Goal: Task Accomplishment & Management: Complete application form

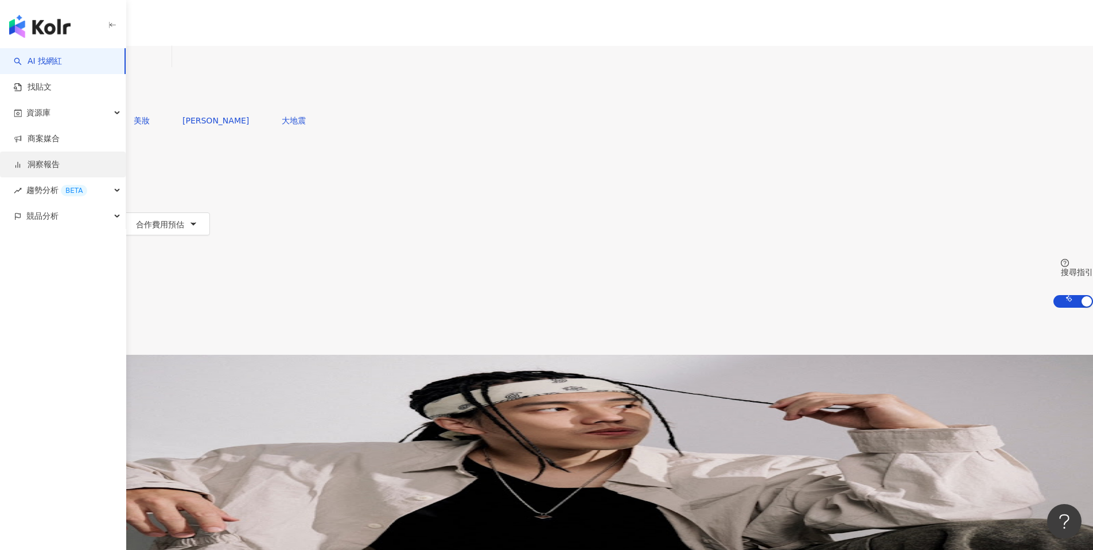
click at [56, 159] on link "洞察報告" at bounding box center [37, 164] width 46 height 11
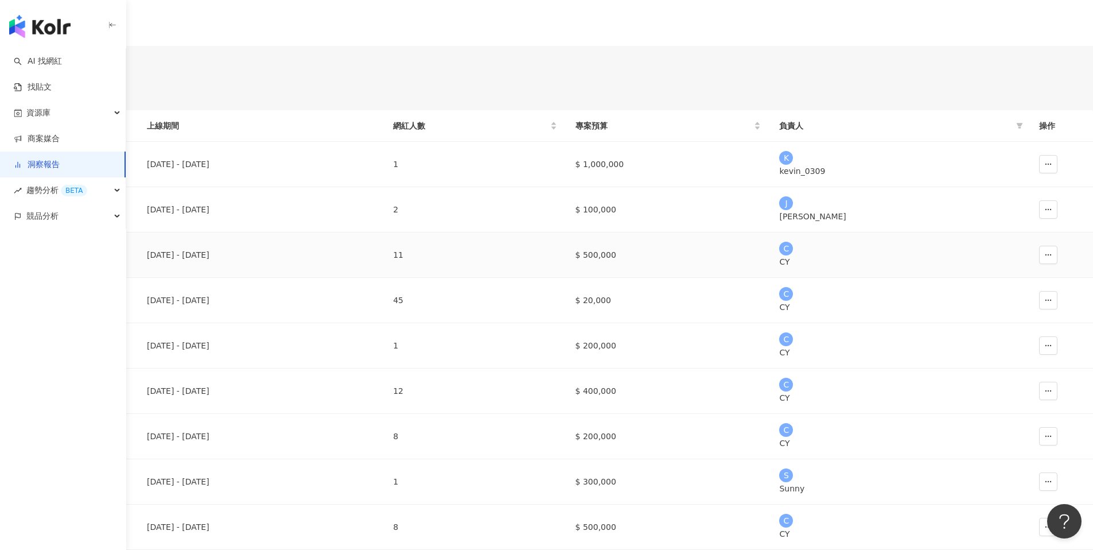
click at [129, 261] on div "商周 CEO學院" at bounding box center [68, 254] width 119 height 13
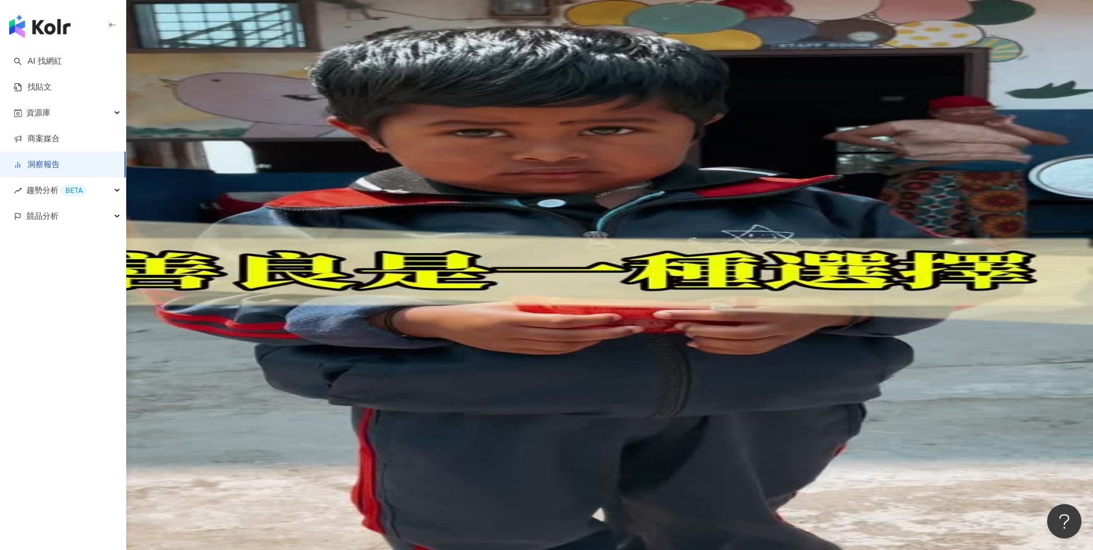
click at [34, 57] on link "洞察報告" at bounding box center [16, 52] width 37 height 13
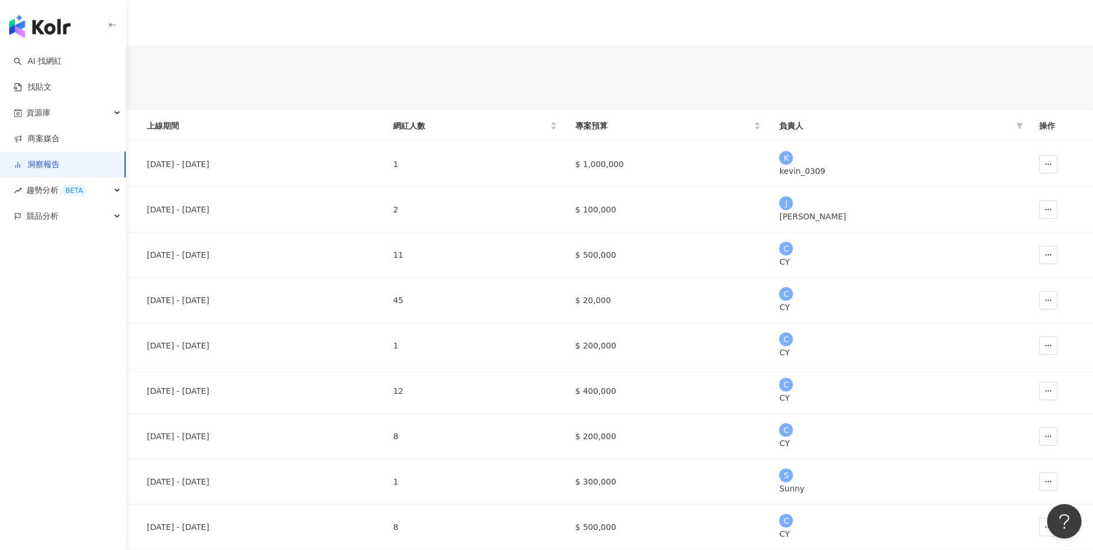
click at [768, 92] on div "繁體中文" at bounding box center [546, 115] width 1093 height 46
click at [776, 70] on div "English" at bounding box center [789, 63] width 46 height 13
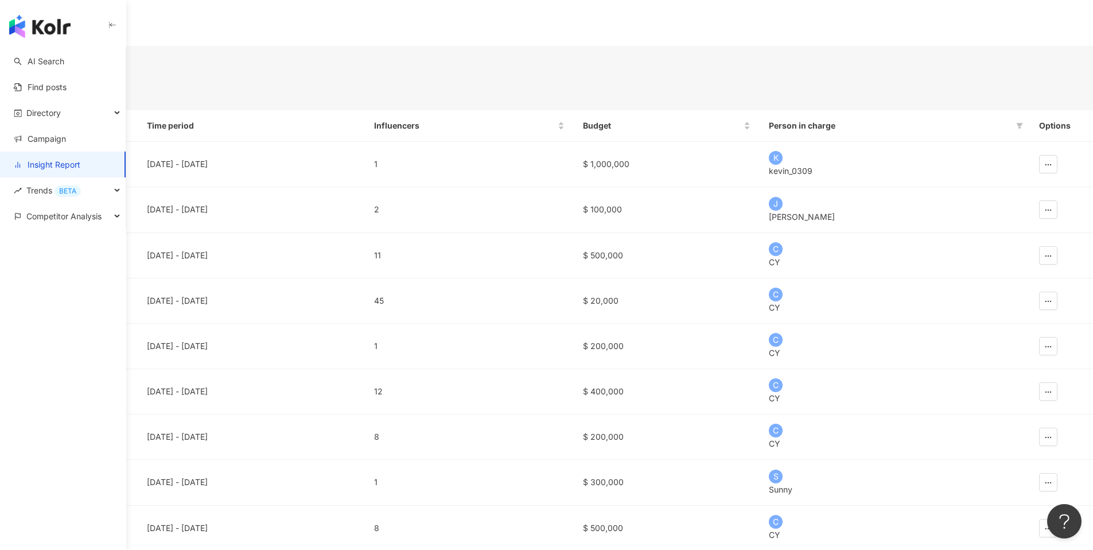
click at [34, 110] on span "English" at bounding box center [21, 115] width 26 height 10
click at [791, 47] on div "繁體中文" at bounding box center [784, 40] width 41 height 13
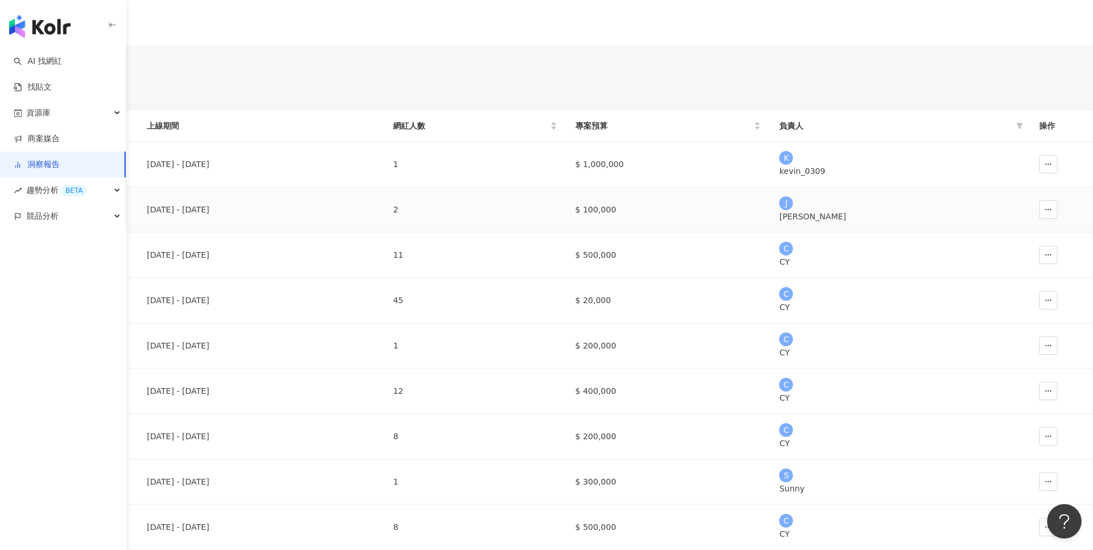
click at [129, 216] on div "Gogoro Delight Puffy Pink" at bounding box center [68, 209] width 119 height 13
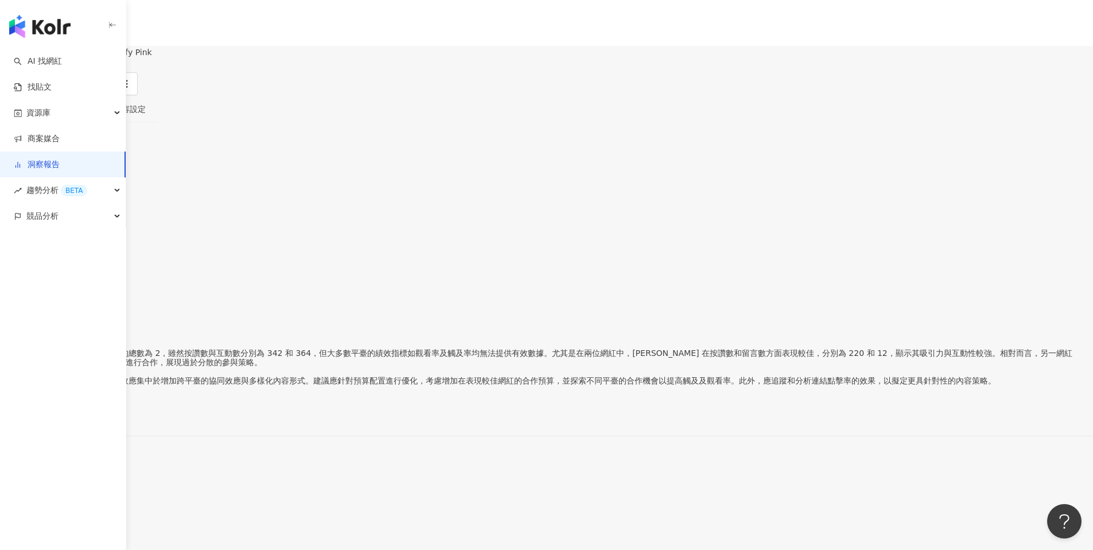
click at [69, 88] on button "加入網紅" at bounding box center [34, 84] width 69 height 23
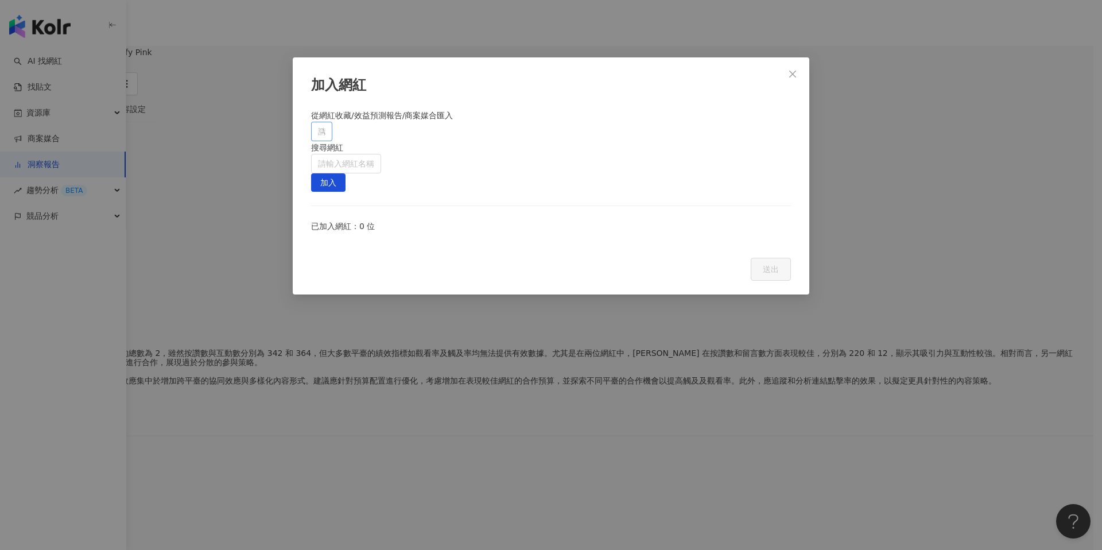
click at [318, 135] on div at bounding box center [315, 131] width 5 height 9
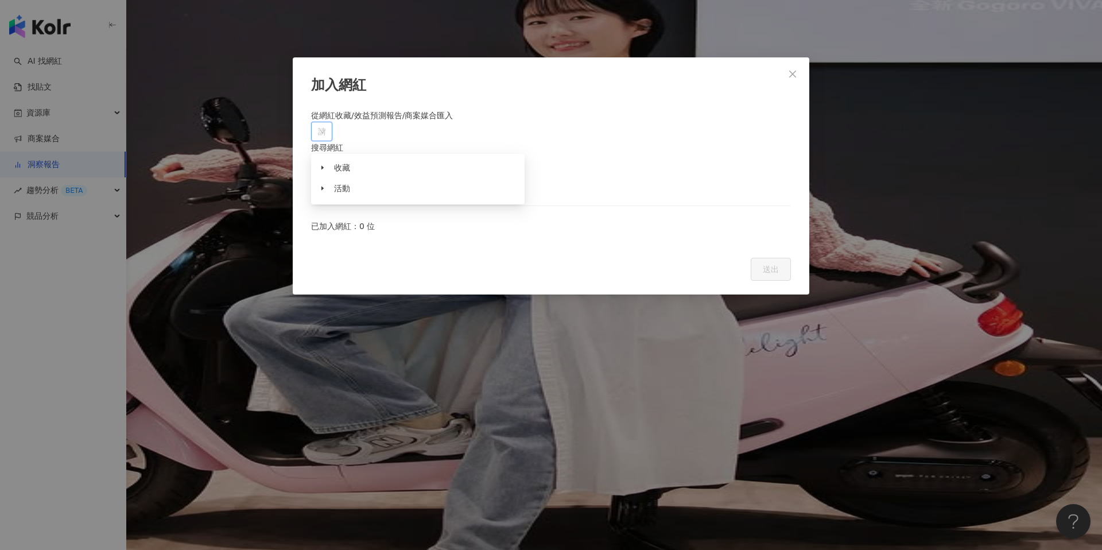
click at [589, 92] on div "加入網紅" at bounding box center [551, 86] width 480 height 20
click at [791, 72] on icon "close" at bounding box center [792, 73] width 7 height 7
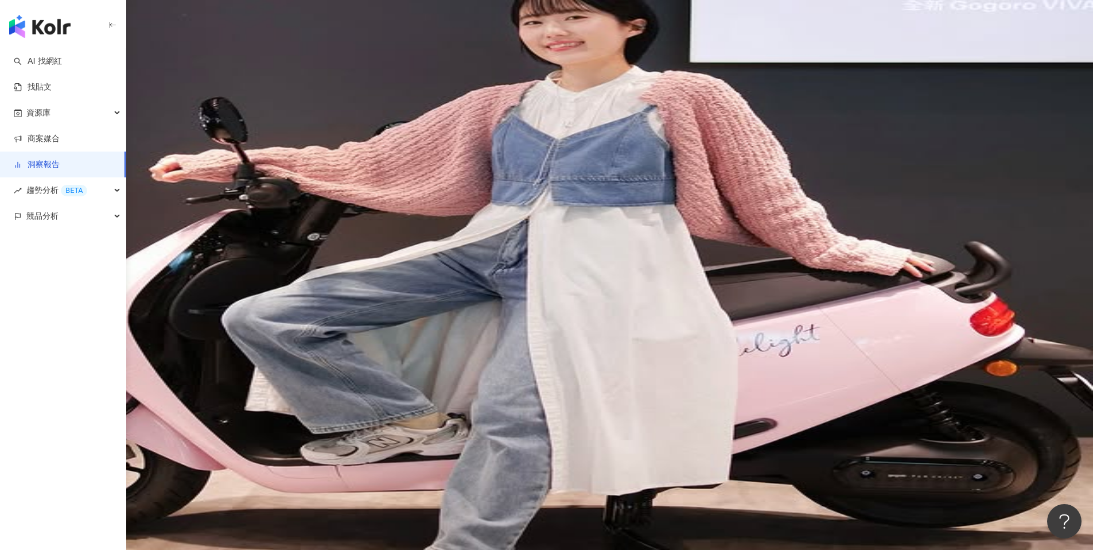
click at [372, 320] on div "貼文*2" at bounding box center [546, 311] width 1093 height 18
click at [91, 115] on div "貼文牆" at bounding box center [79, 109] width 24 height 13
click at [34, 57] on link "洞察報告" at bounding box center [16, 52] width 37 height 13
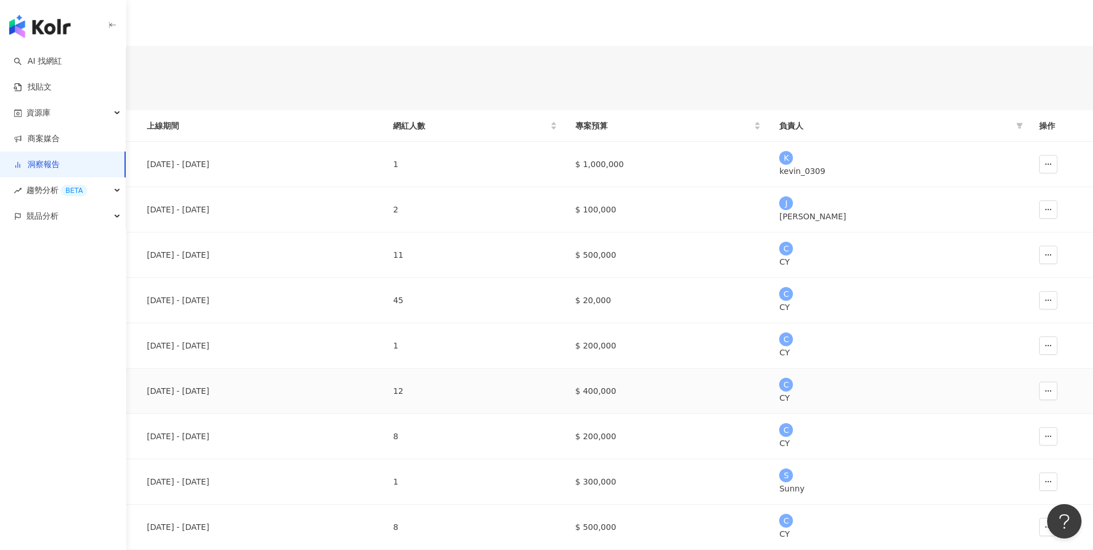
click at [129, 397] on div "王品新店開幕" at bounding box center [68, 390] width 119 height 13
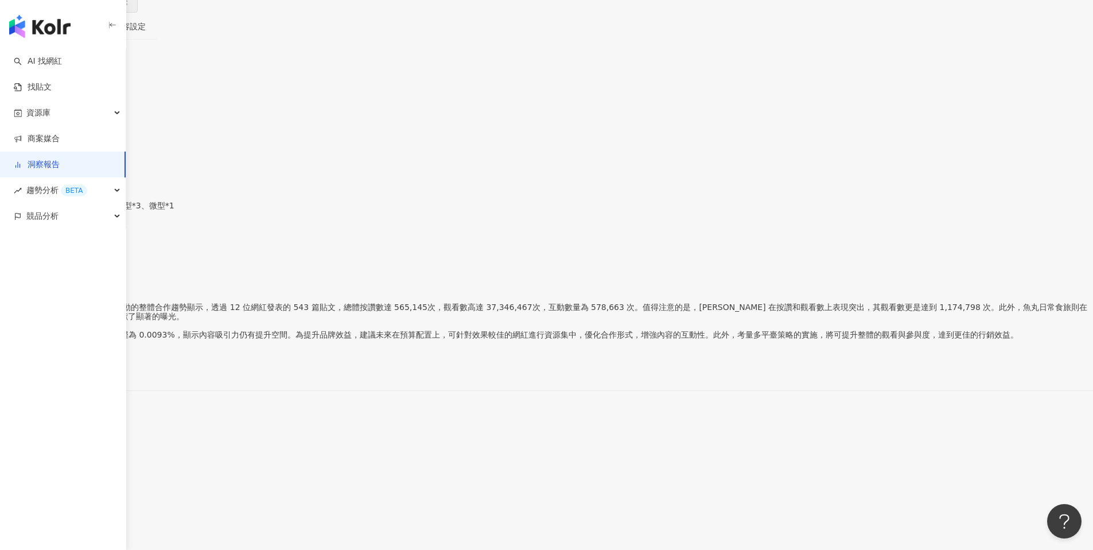
scroll to position [122, 0]
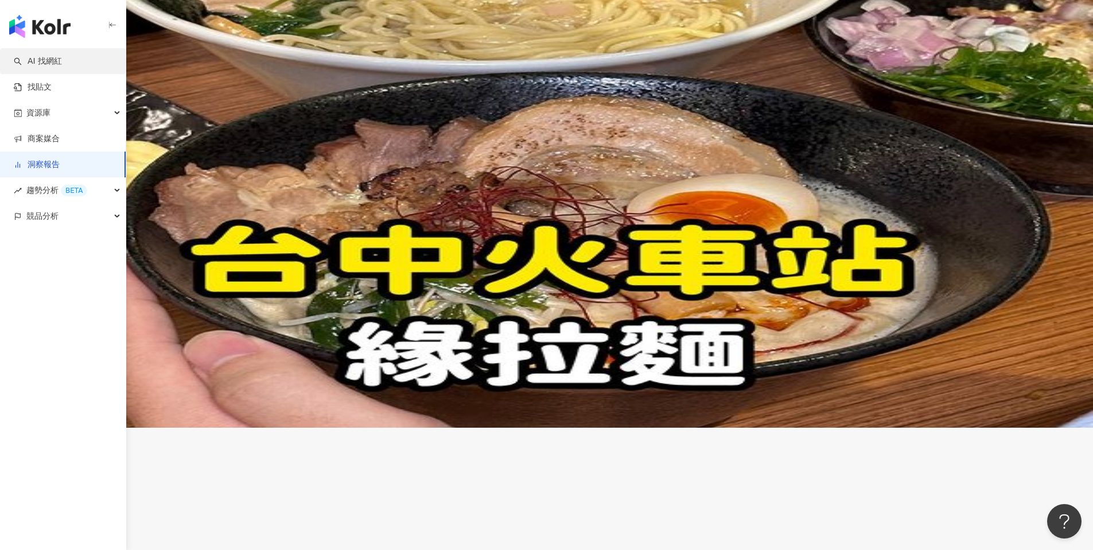
click at [44, 61] on link "AI 找網紅" at bounding box center [38, 61] width 48 height 11
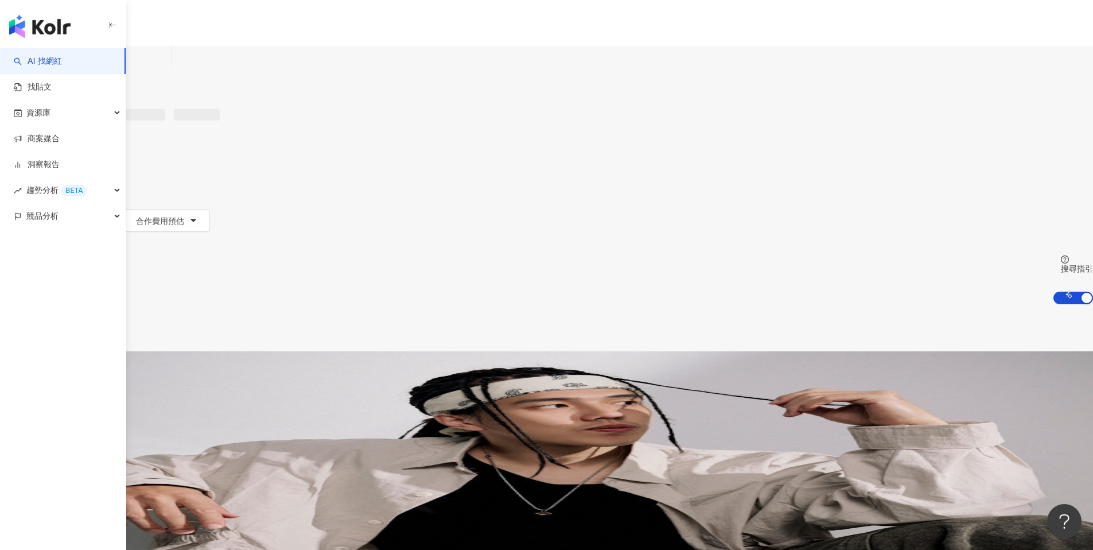
click at [167, 68] on input "search" at bounding box center [120, 57] width 93 height 22
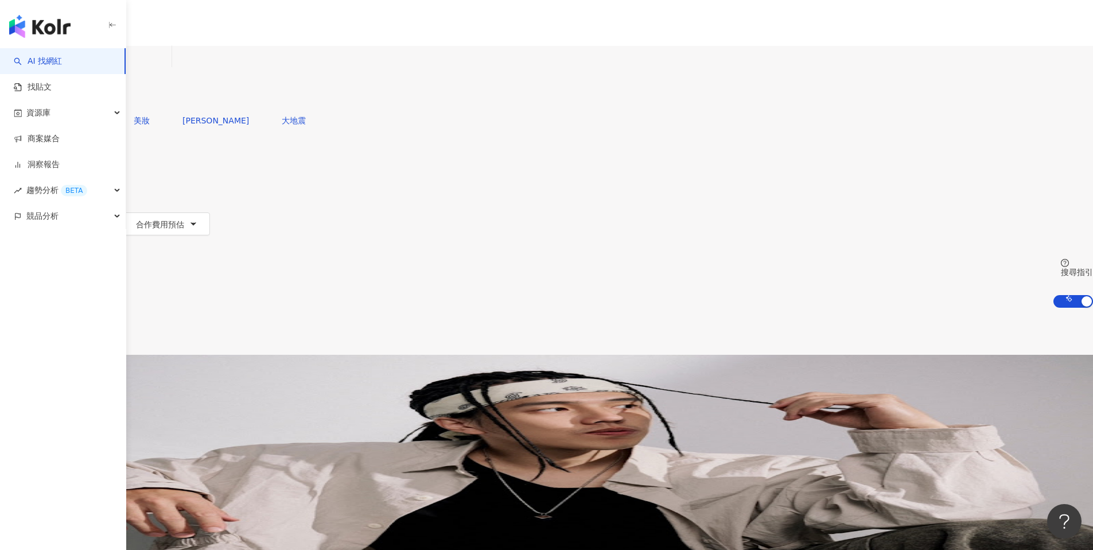
click at [167, 68] on input "search" at bounding box center [120, 57] width 93 height 22
type input "*"
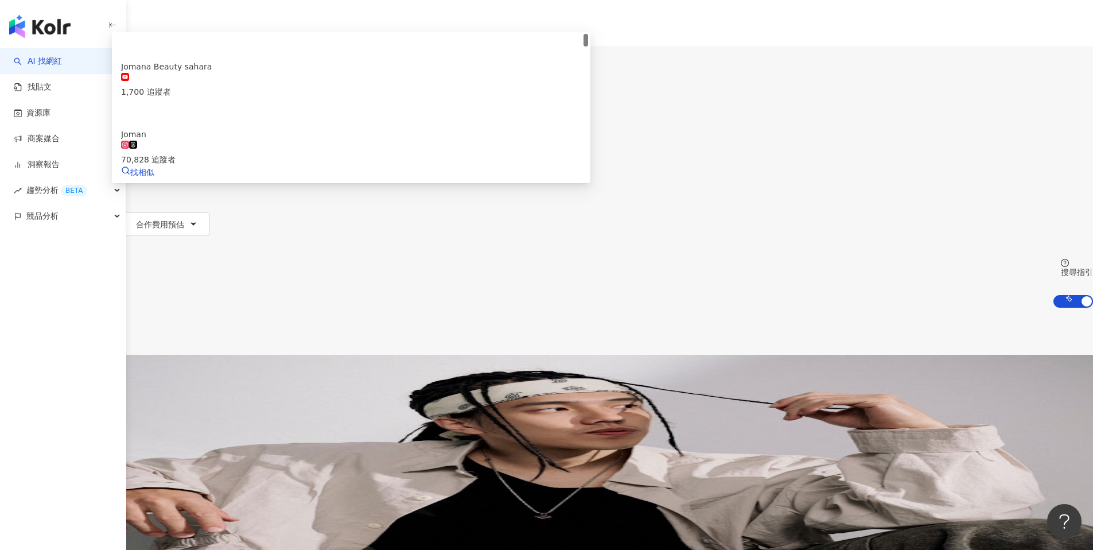
type input "*"
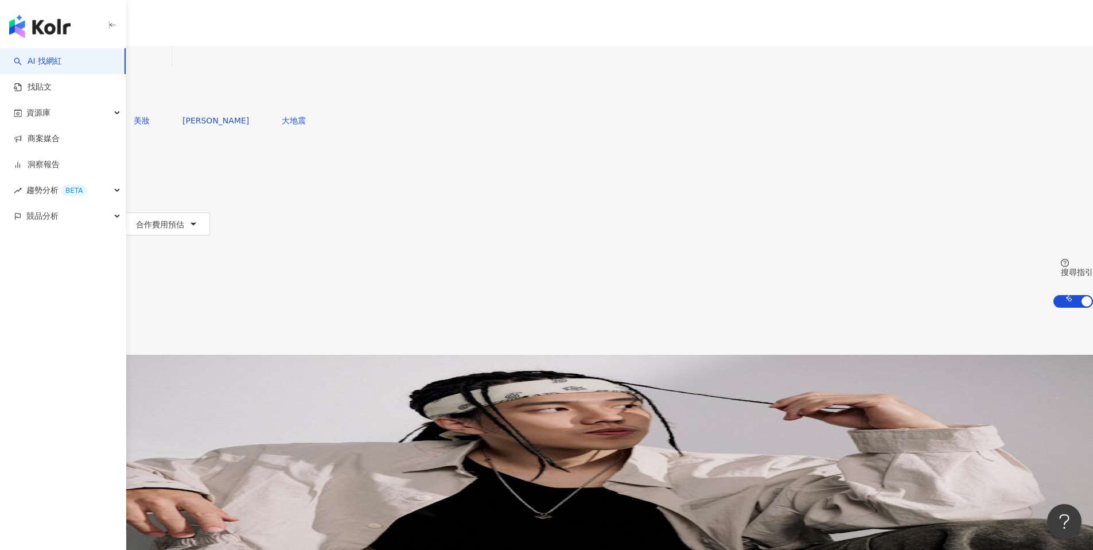
type input "*"
type input "**"
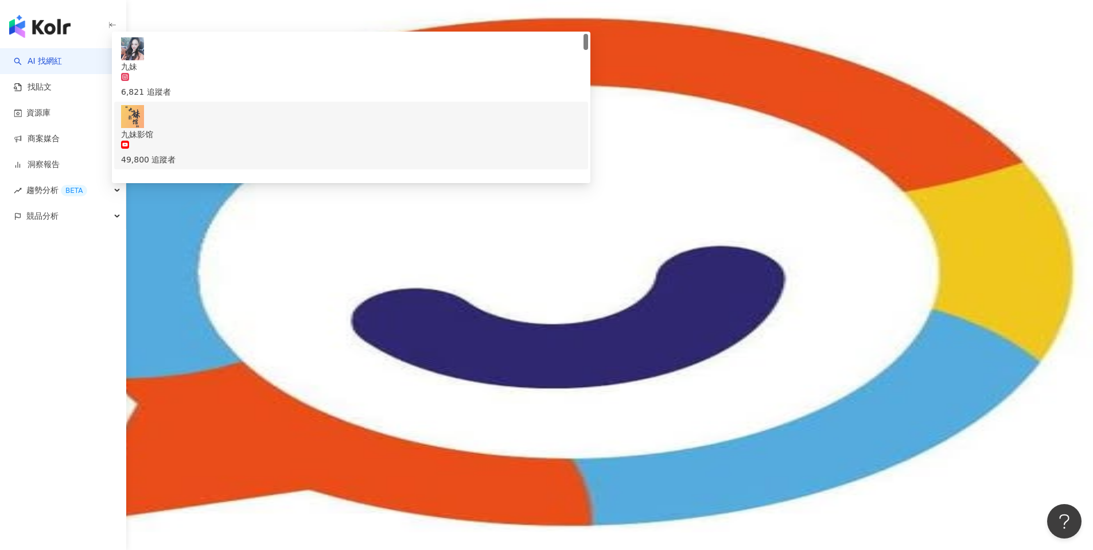
click at [209, 273] on div "AI 推薦 ： 無結果，請嘗試搜尋其他語言關鍵字或條件" at bounding box center [546, 279] width 1093 height 12
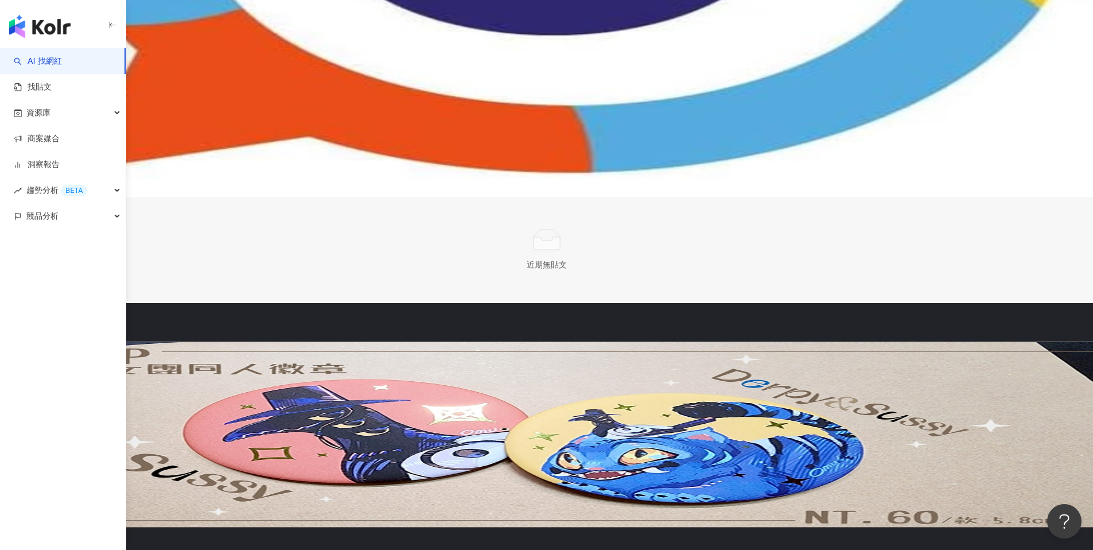
scroll to position [589, 0]
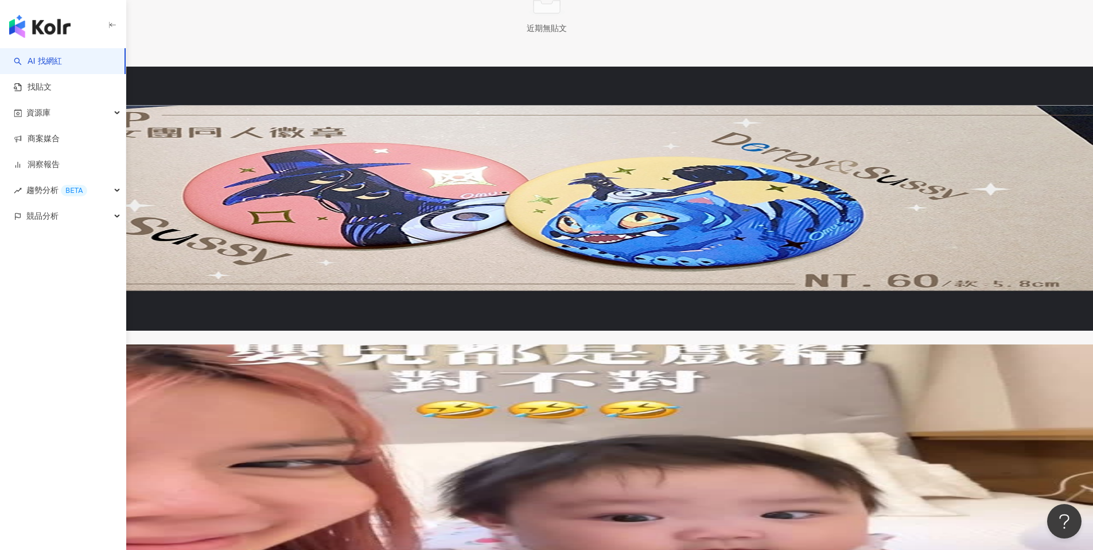
click at [53, 159] on link "洞察報告" at bounding box center [37, 164] width 46 height 11
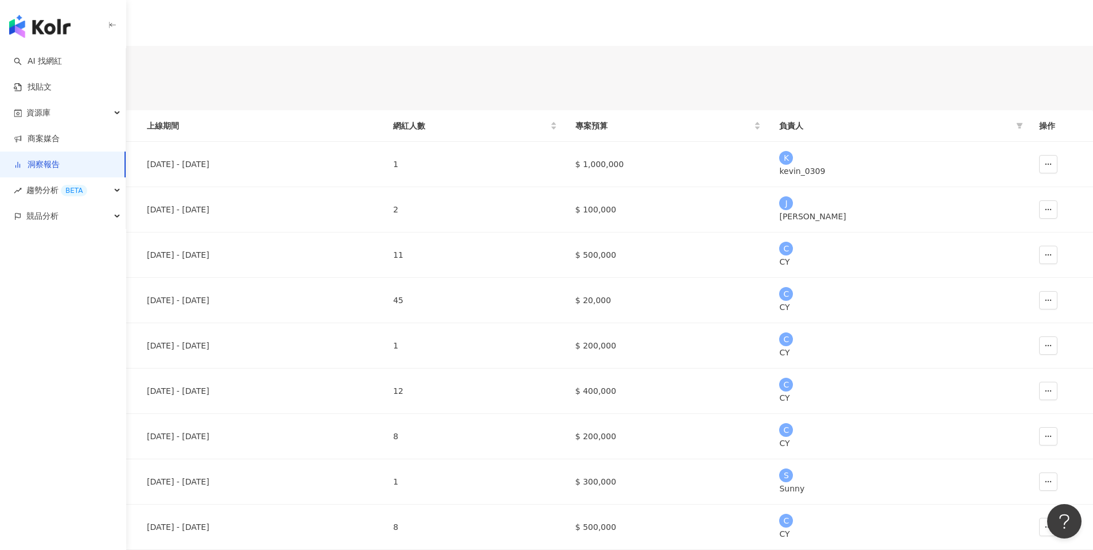
click at [65, 71] on span "建立新報告" at bounding box center [45, 66] width 40 height 9
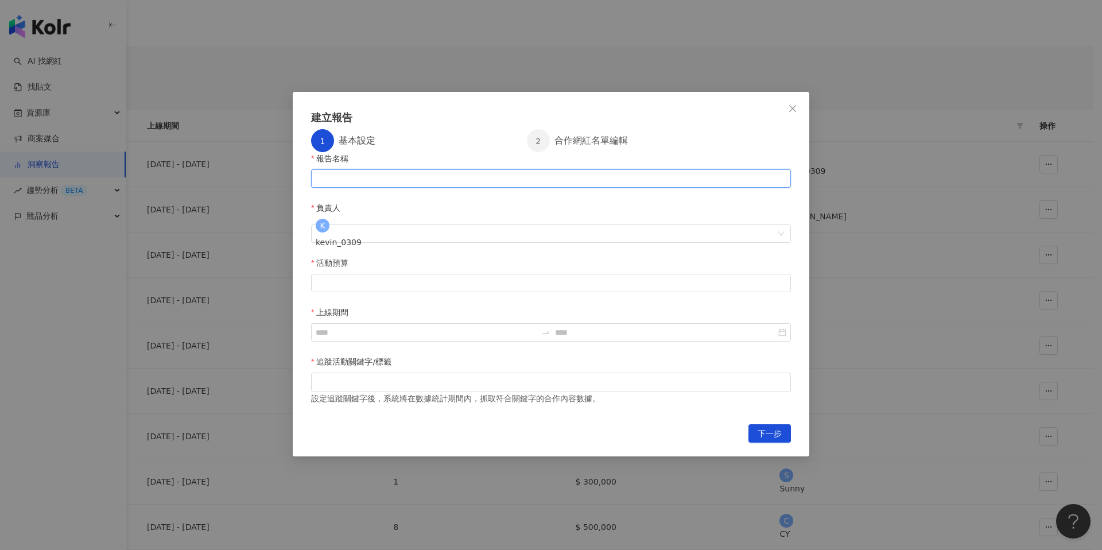
click at [438, 188] on input "報告名稱" at bounding box center [551, 178] width 480 height 18
type input "**"
click at [509, 274] on input "活動預算" at bounding box center [551, 282] width 479 height 17
type input "******"
click at [536, 326] on input "上線期間" at bounding box center [426, 332] width 221 height 13
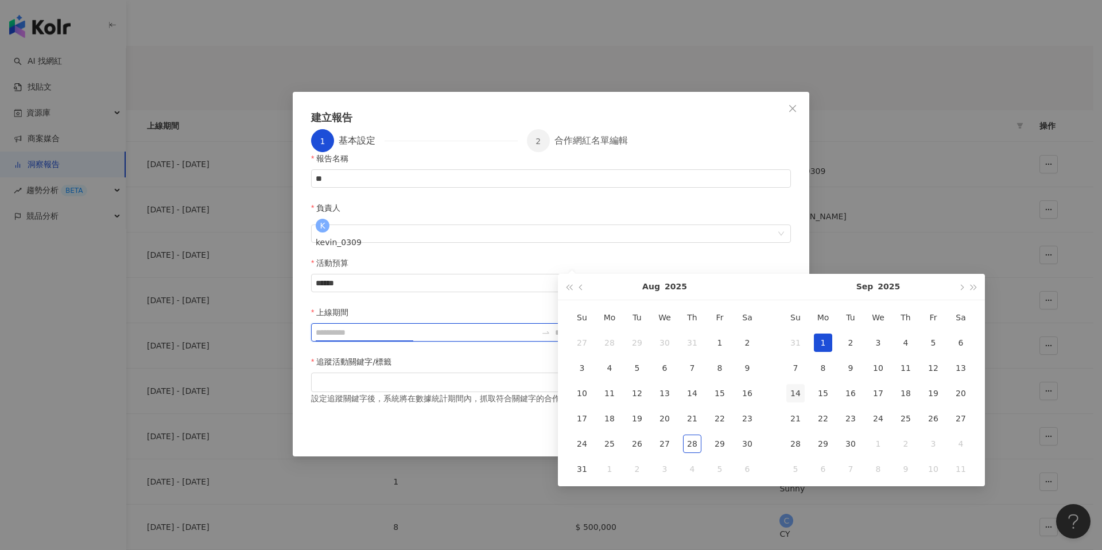
type input "**********"
click at [823, 341] on div "1" at bounding box center [823, 342] width 18 height 18
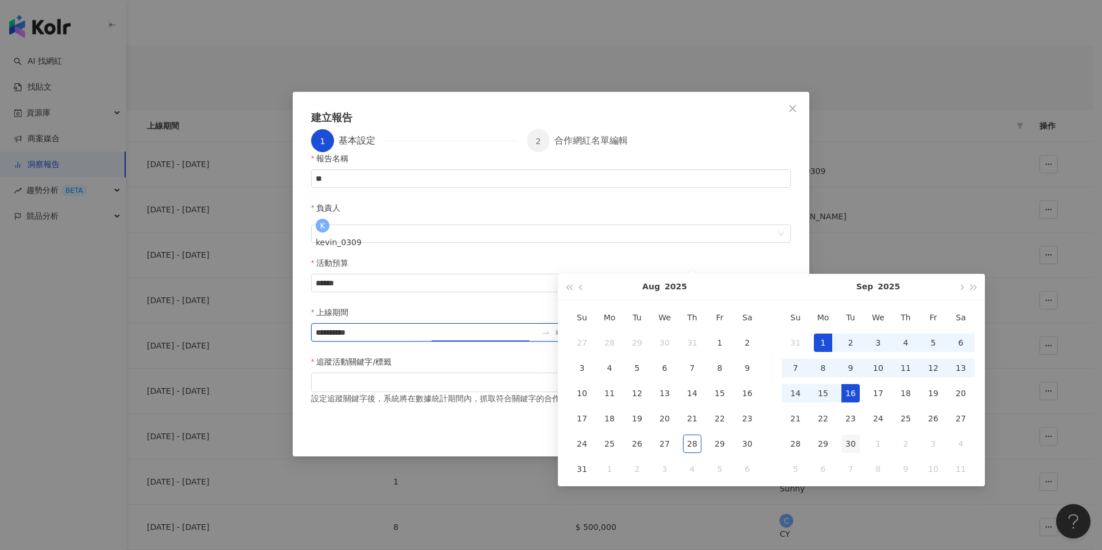
type input "**********"
click at [851, 441] on div "30" at bounding box center [850, 443] width 18 height 18
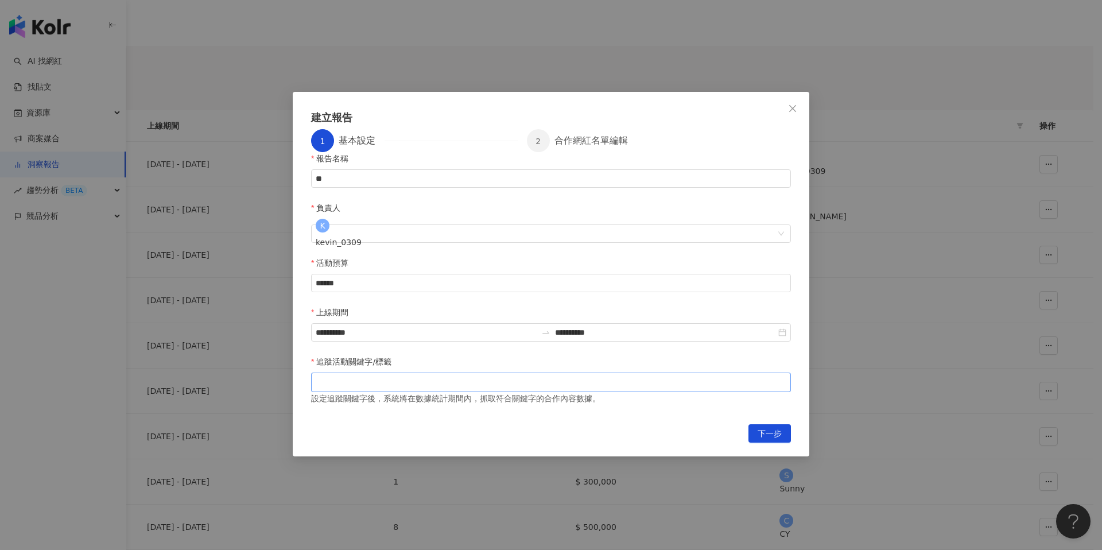
click at [352, 378] on div at bounding box center [550, 382] width 475 height 9
type input "*"
type input "**"
type input "*"
type input "**"
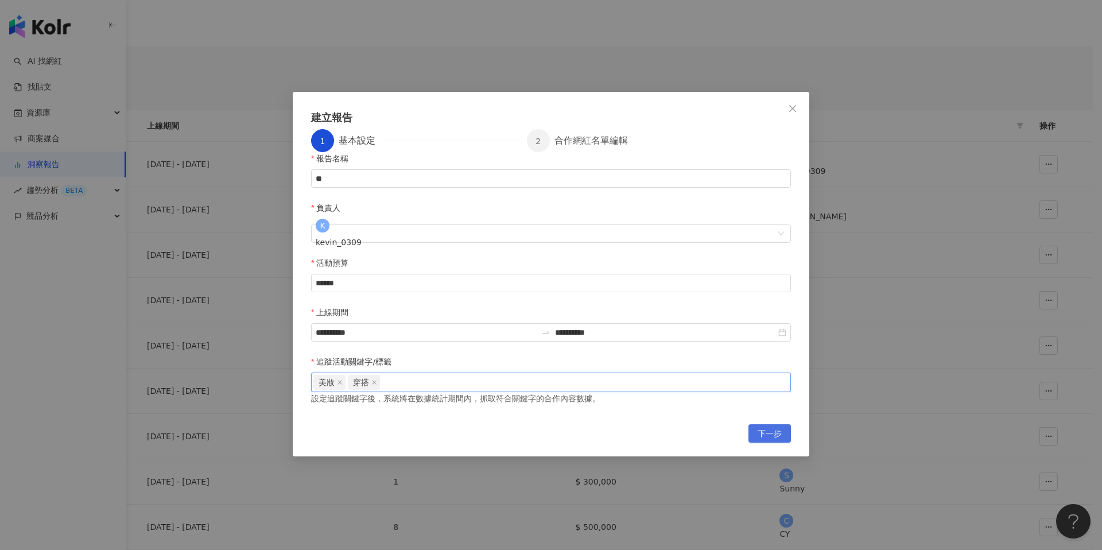
click at [775, 425] on span "下一步" at bounding box center [769, 434] width 24 height 18
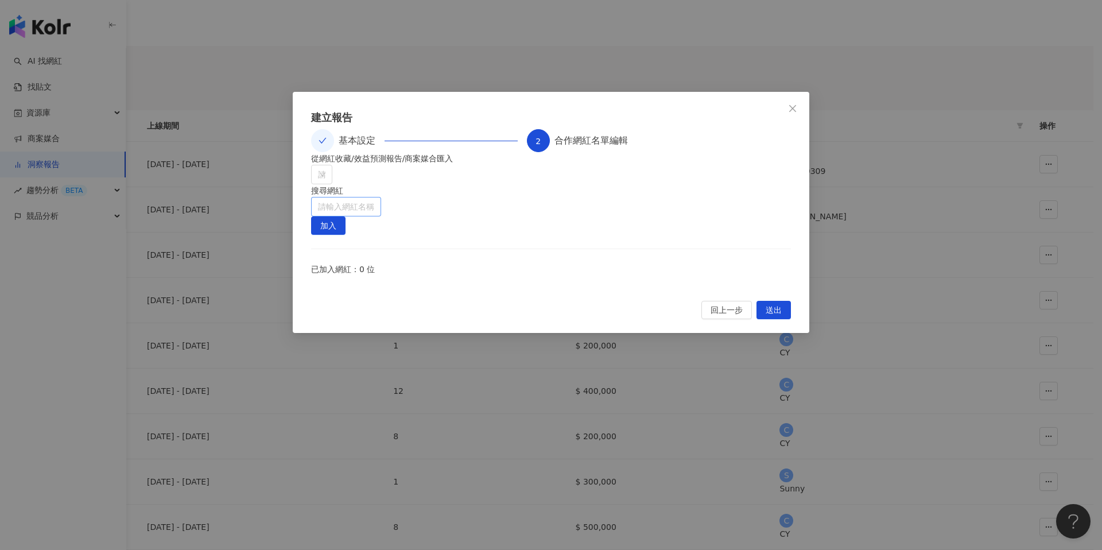
click at [374, 208] on input "search" at bounding box center [346, 206] width 56 height 18
paste input "**********"
type input "**********"
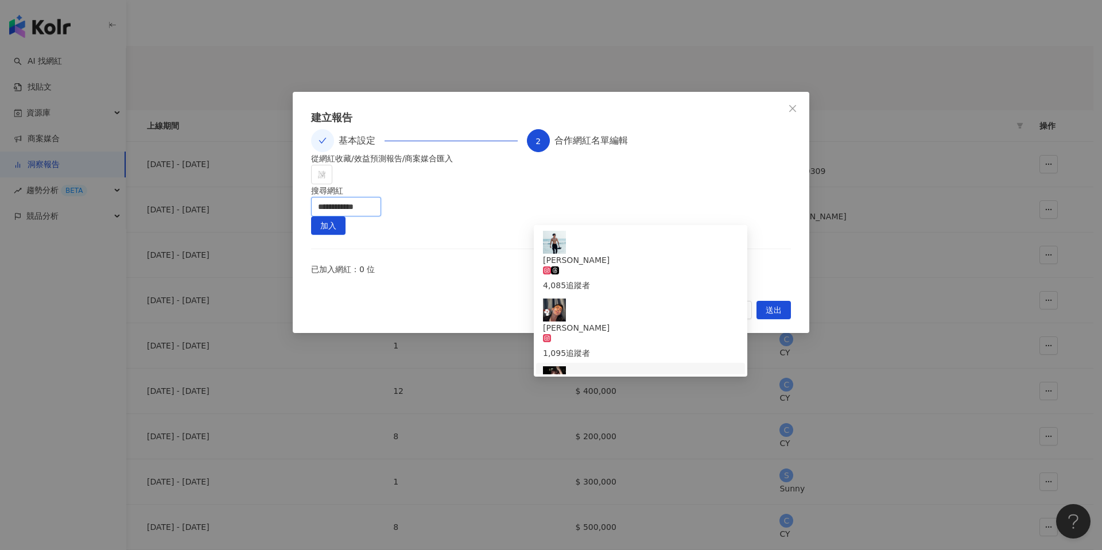
click at [655, 366] on div "楊子嫺 tiktok-icon 35,639 追蹤者" at bounding box center [640, 396] width 195 height 61
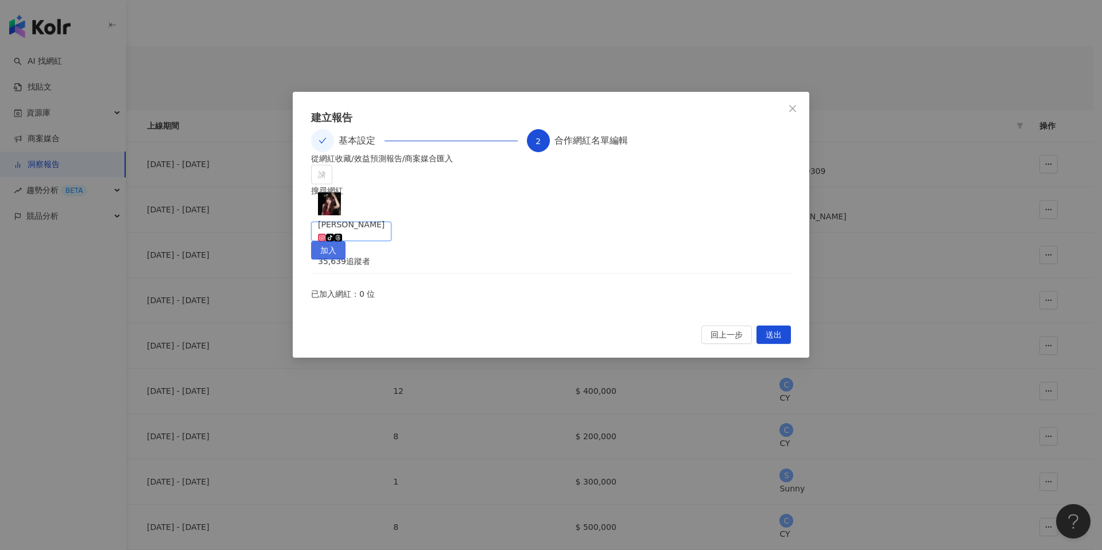
click at [336, 242] on span "加入" at bounding box center [328, 251] width 16 height 18
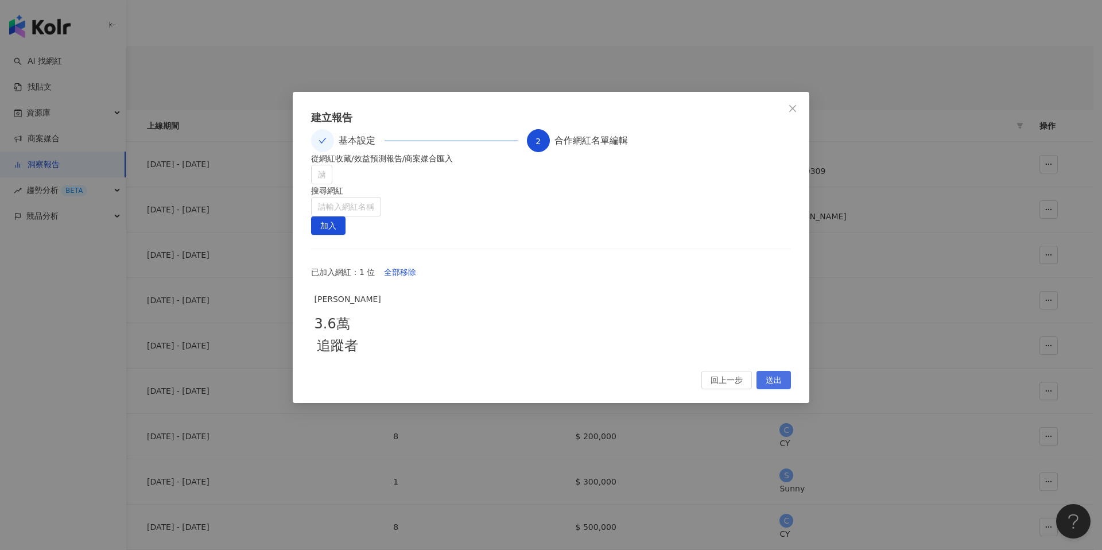
click at [782, 389] on button "送出" at bounding box center [773, 380] width 34 height 18
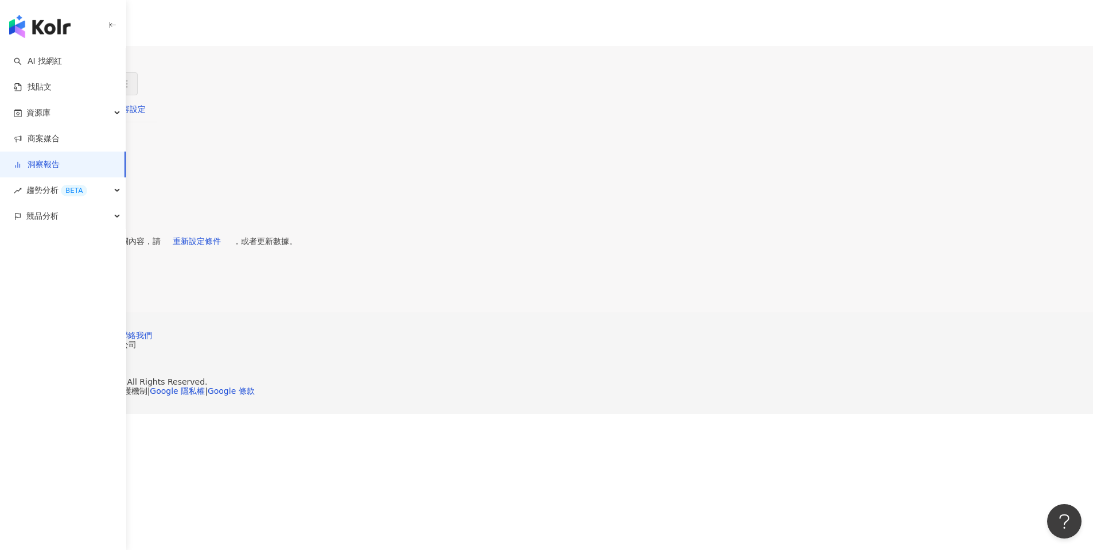
click at [146, 112] on div "內容設定" at bounding box center [130, 109] width 32 height 13
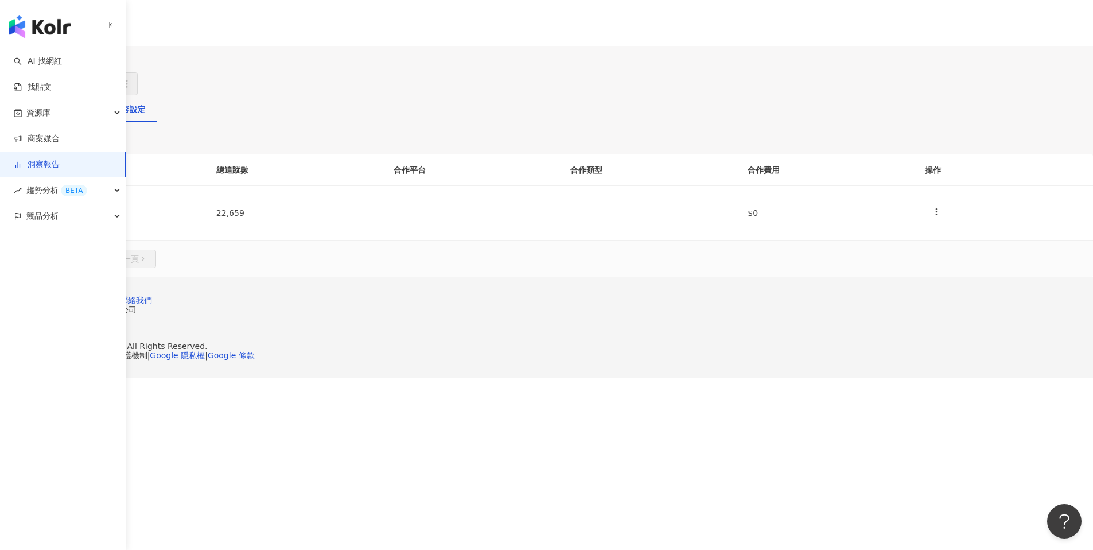
click at [91, 112] on div "貼文牆" at bounding box center [79, 109] width 24 height 13
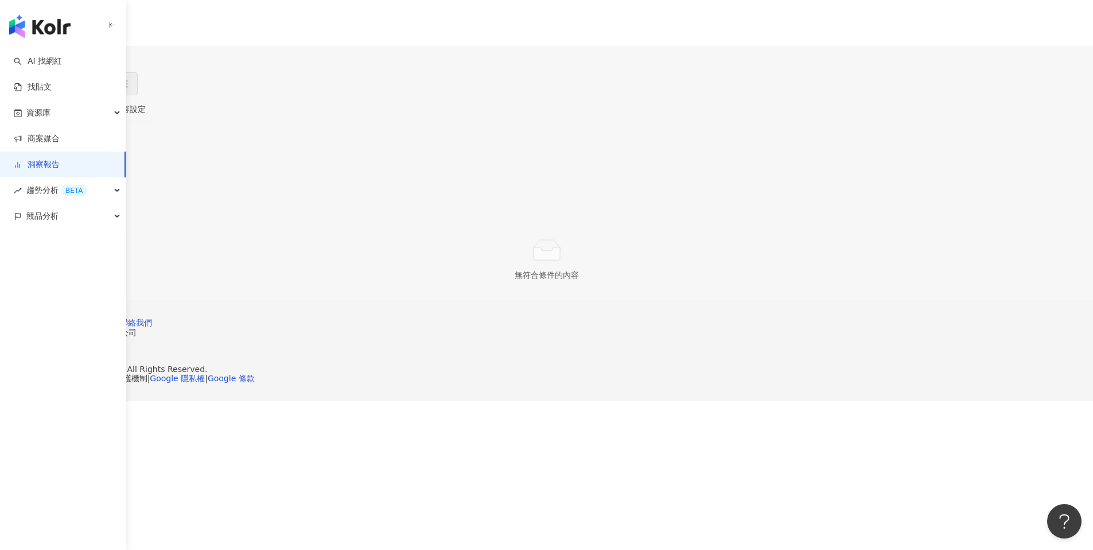
click at [44, 115] on div "洞察總覽" at bounding box center [27, 109] width 32 height 13
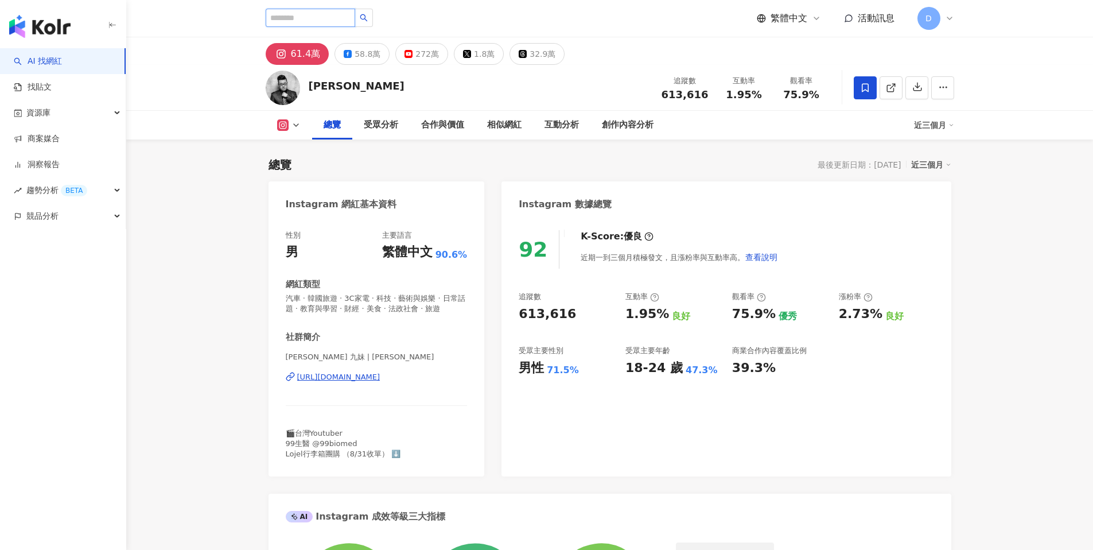
click at [291, 22] on input "search" at bounding box center [311, 18] width 90 height 18
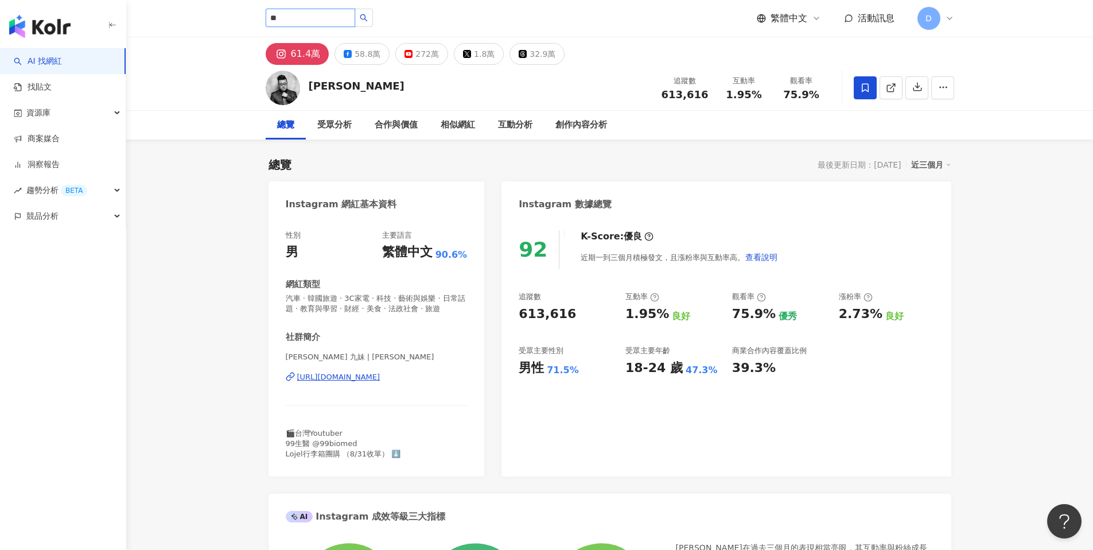
type input "**"
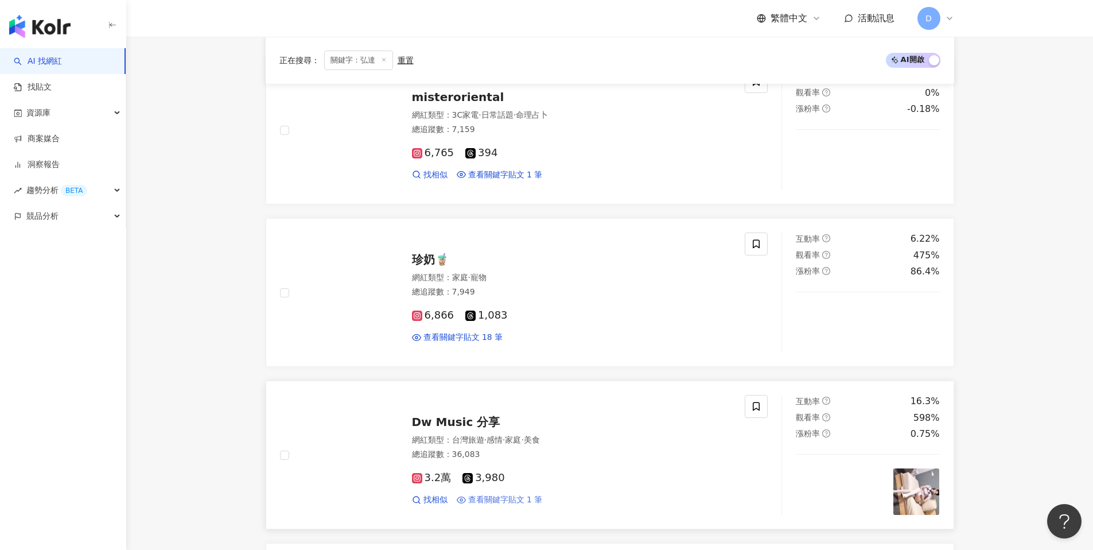
scroll to position [1032, 0]
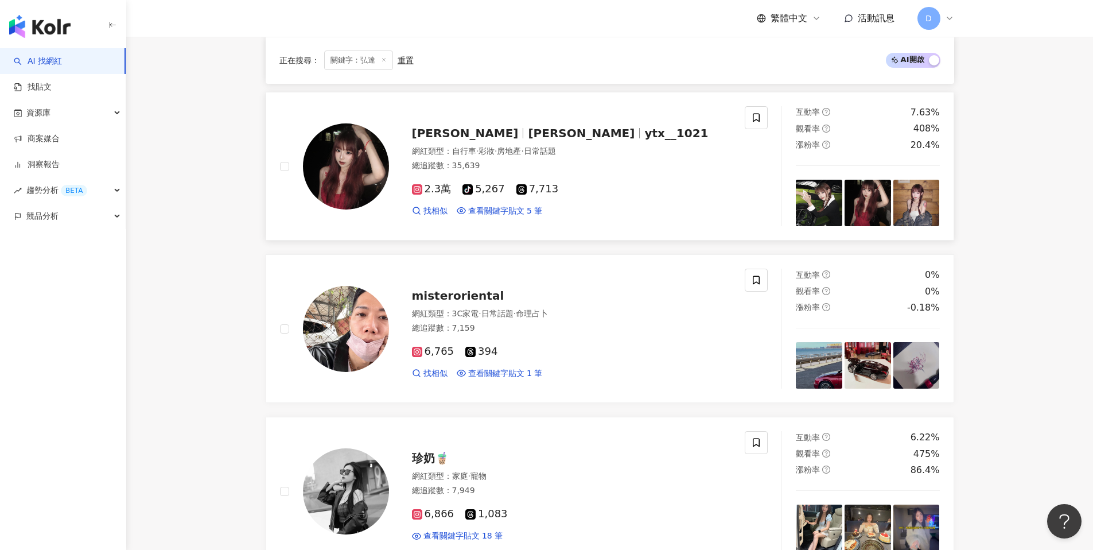
click at [438, 137] on span "楊子嫺" at bounding box center [465, 133] width 107 height 14
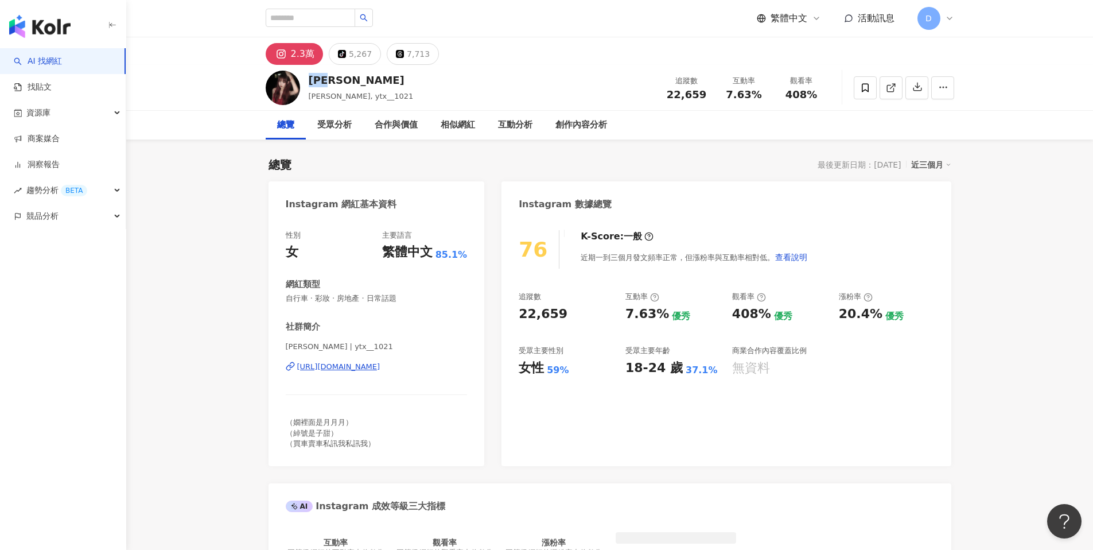
drag, startPoint x: 345, startPoint y: 85, endPoint x: 310, endPoint y: 84, distance: 35.6
click at [310, 84] on div "楊子嫺" at bounding box center [361, 80] width 105 height 14
click at [407, 88] on div "楊子嫺 Yang Zi Xian, ytx__1021 追蹤數 22,659 互動率 7.63% 觀看率 408%" at bounding box center [610, 87] width 734 height 45
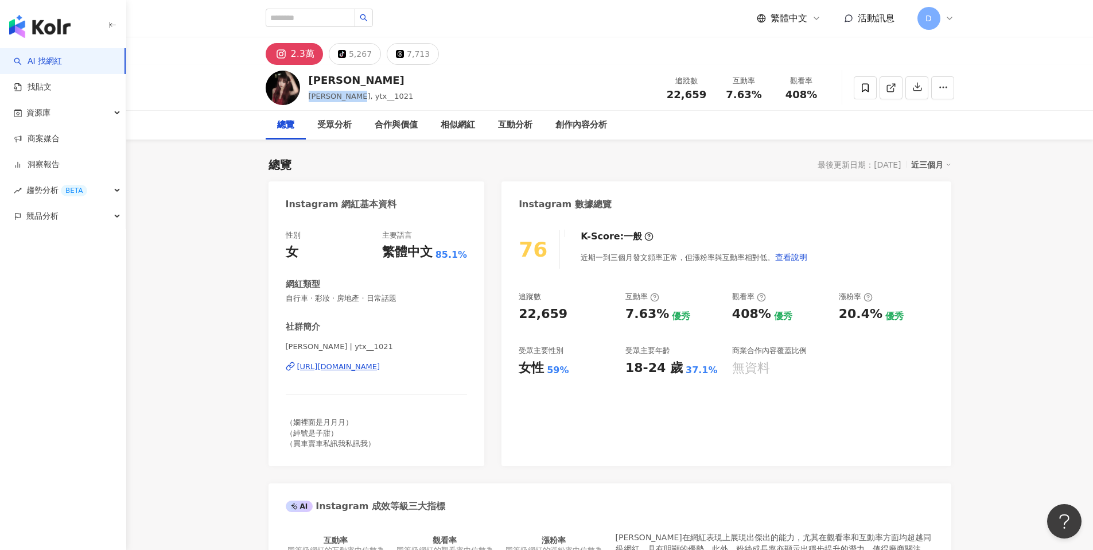
drag, startPoint x: 309, startPoint y: 98, endPoint x: 352, endPoint y: 95, distance: 43.1
click at [352, 95] on span "Yang Zi Xian, ytx__1021" at bounding box center [361, 96] width 105 height 9
copy span "Yang Zi Xian"
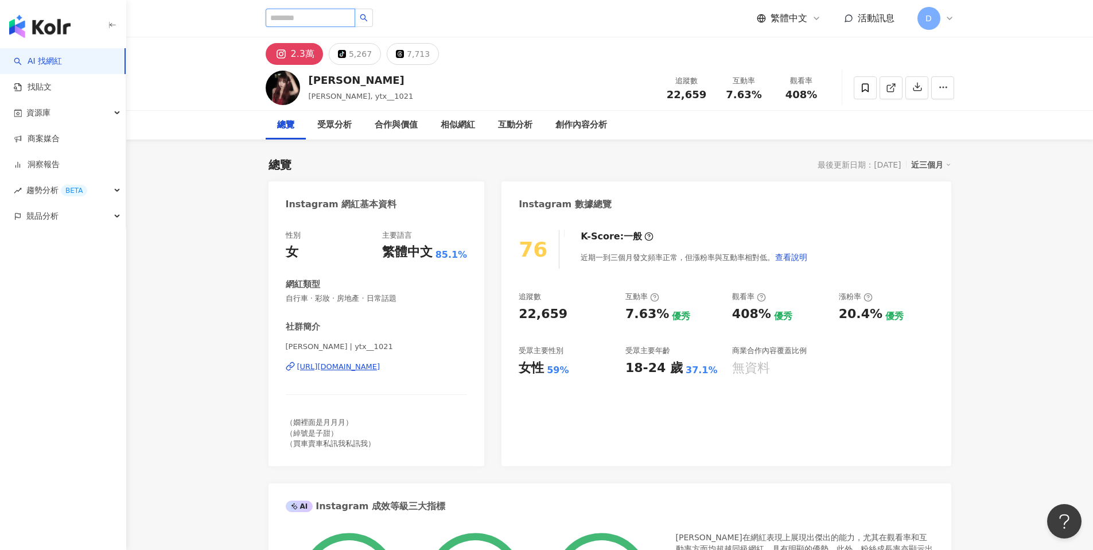
click at [314, 21] on input "search" at bounding box center [311, 18] width 90 height 18
type input "**"
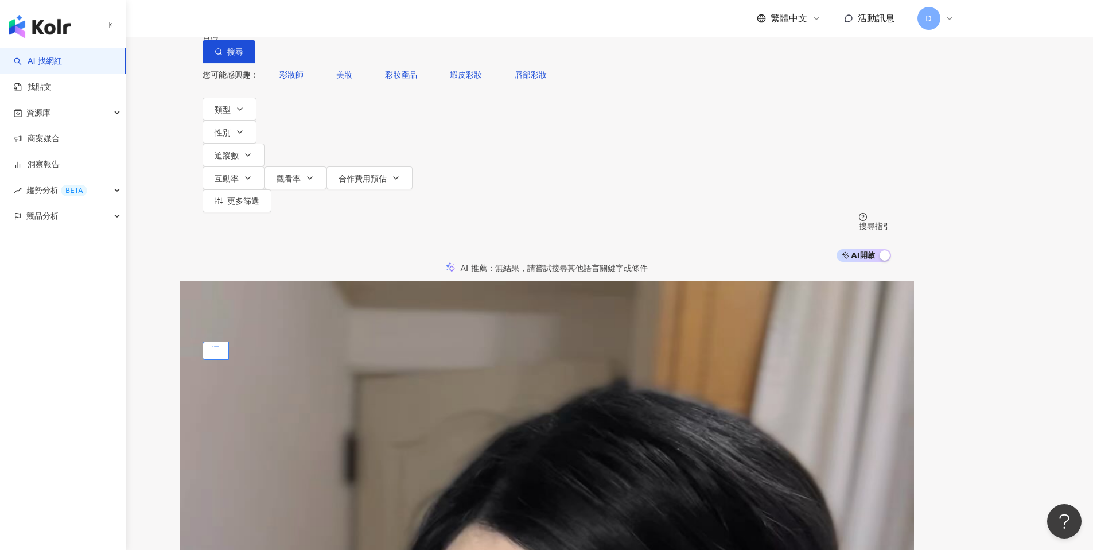
click at [250, 20] on div "不分平台" at bounding box center [229, 10] width 40 height 18
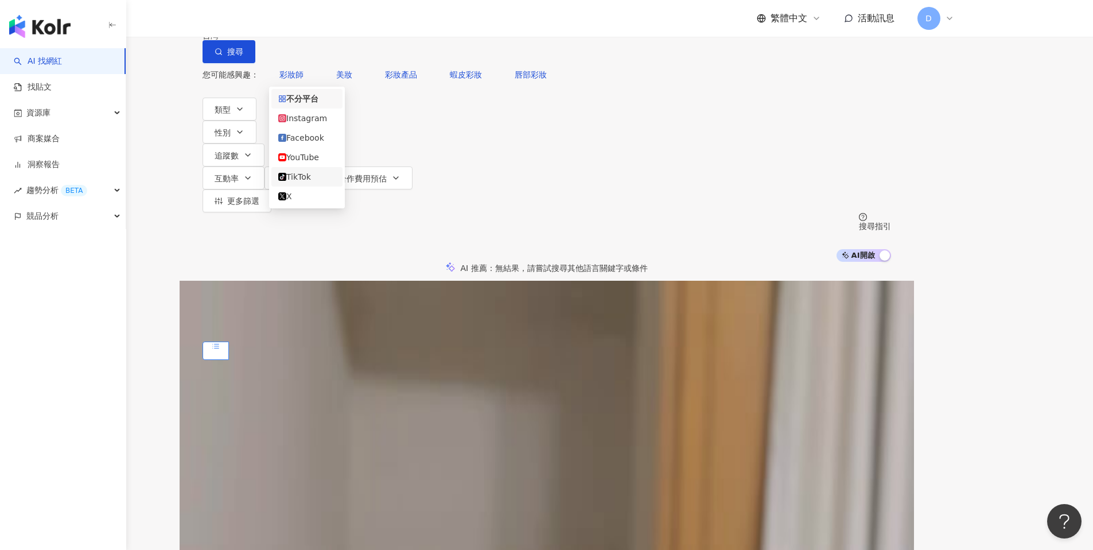
click at [313, 183] on div "TikTok" at bounding box center [306, 176] width 57 height 13
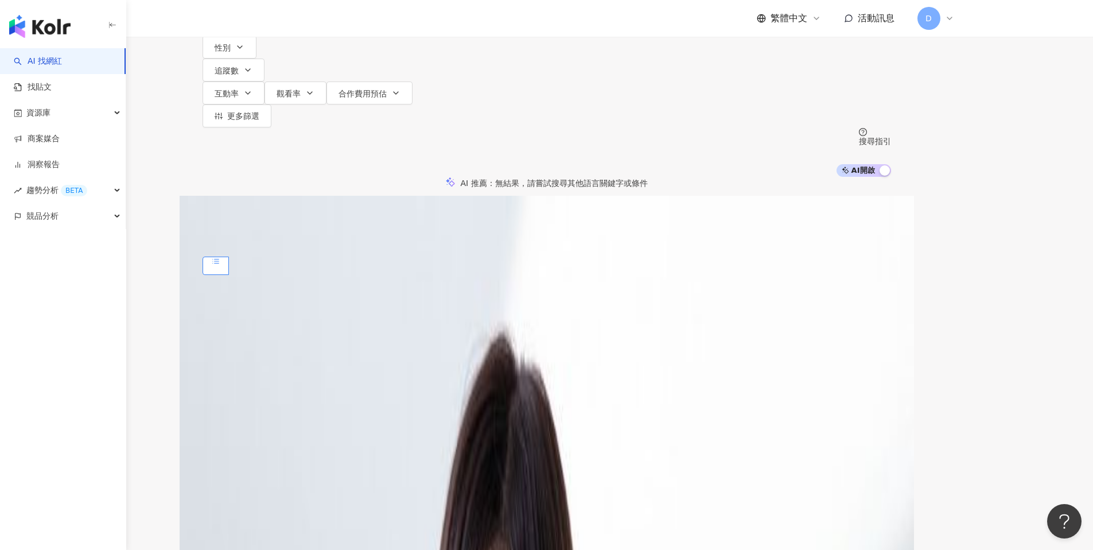
scroll to position [92, 0]
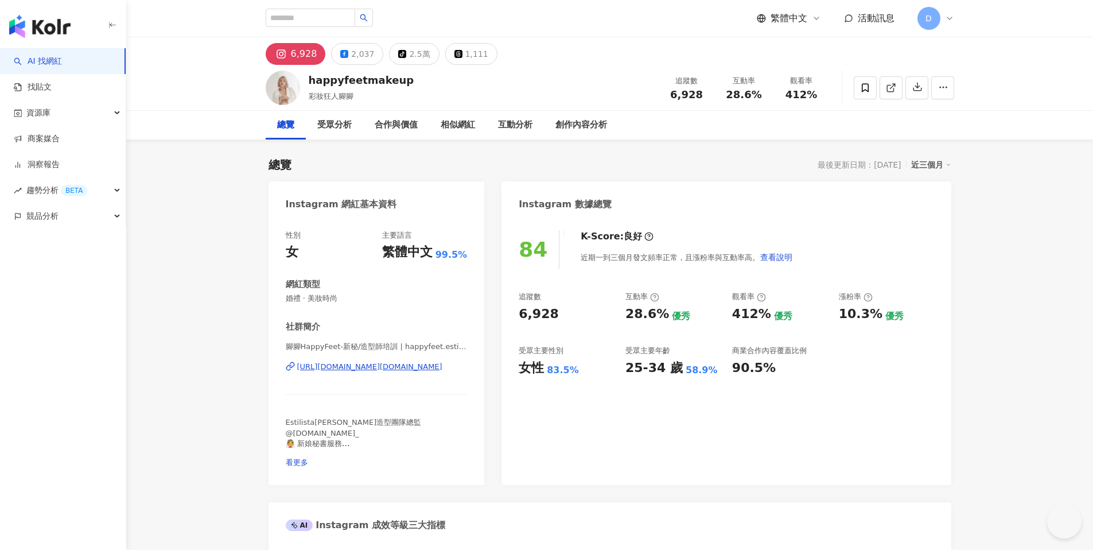
click at [305, 79] on div "happyfeetmakeup 彩妝狂人腳腳 追蹤數 6,928 互動率 28.6% 觀看率 412%" at bounding box center [610, 87] width 734 height 45
